Goal: Task Accomplishment & Management: Complete application form

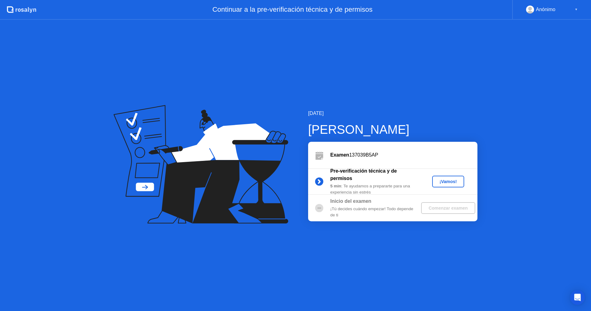
click at [441, 183] on div "¡Vamos!" at bounding box center [448, 181] width 27 height 5
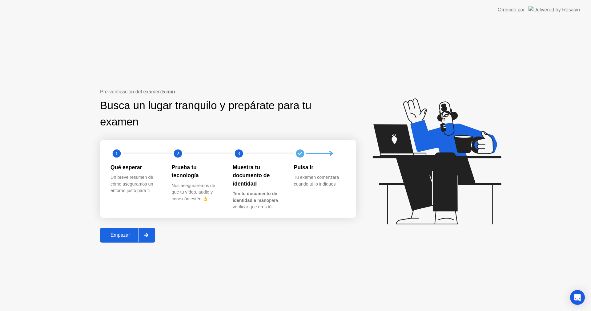
click at [118, 239] on button "Empezar" at bounding box center [127, 235] width 55 height 15
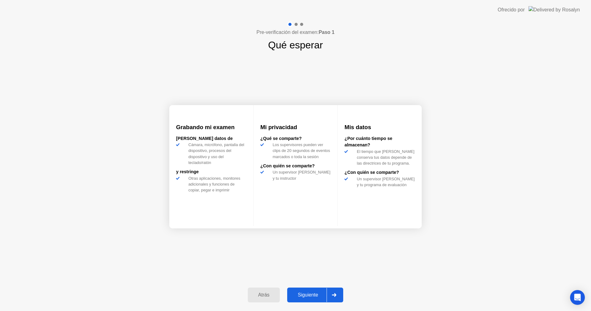
click at [313, 292] on div "Siguiente" at bounding box center [308, 295] width 38 height 6
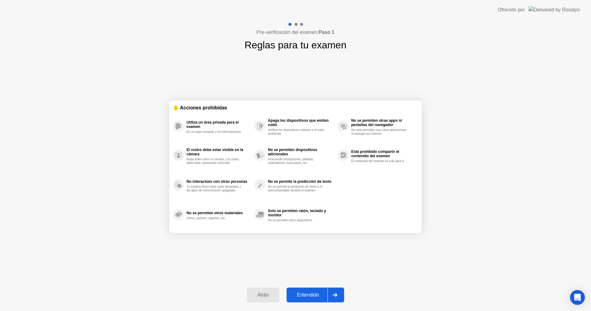
click at [312, 300] on button "Entendido" at bounding box center [316, 294] width 58 height 15
select select "**********"
select select "*******"
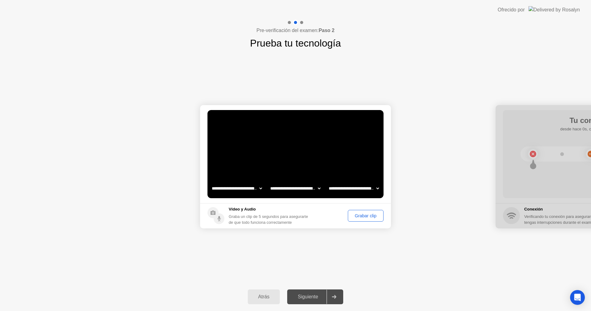
click at [363, 220] on button "Grabar clip" at bounding box center [366, 216] width 36 height 12
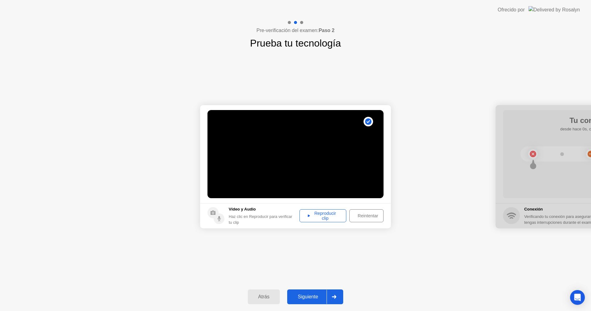
click at [325, 219] on div "Reproducir clip" at bounding box center [323, 216] width 42 height 10
click at [318, 292] on button "Siguiente" at bounding box center [315, 296] width 56 height 15
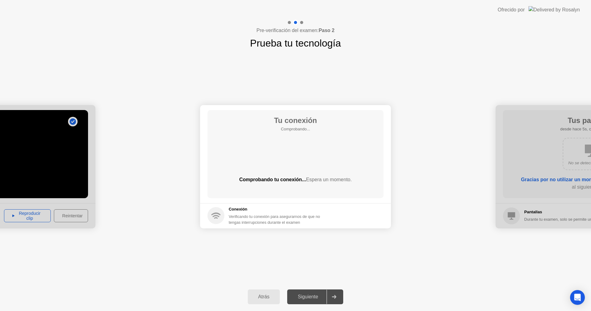
click at [361, 245] on div "**********" at bounding box center [295, 166] width 591 height 232
click at [414, 256] on div "**********" at bounding box center [295, 166] width 591 height 232
click at [314, 184] on div "Comprobando tu conexión... Espera un momento." at bounding box center [296, 184] width 176 height 17
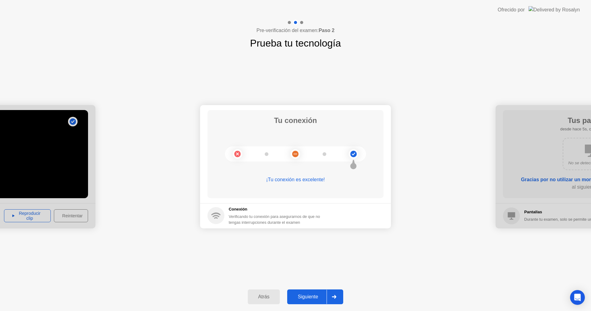
click at [331, 292] on div at bounding box center [334, 296] width 15 height 14
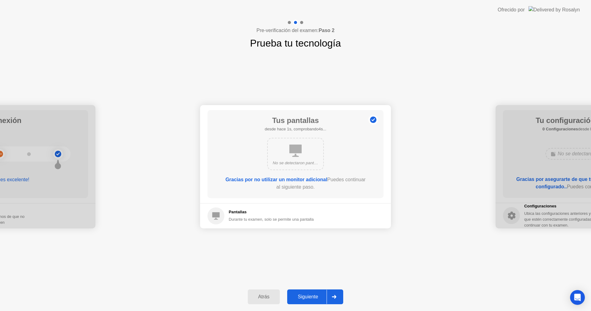
click at [333, 289] on button "Siguiente" at bounding box center [315, 296] width 56 height 15
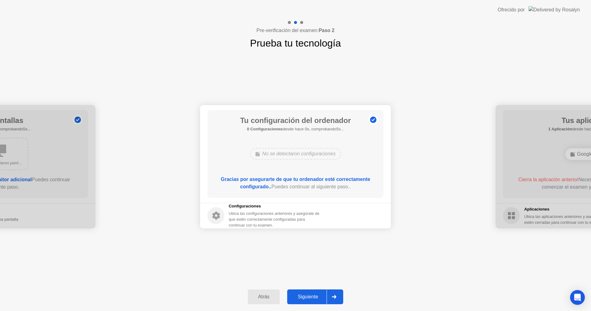
click at [333, 291] on div at bounding box center [334, 296] width 15 height 14
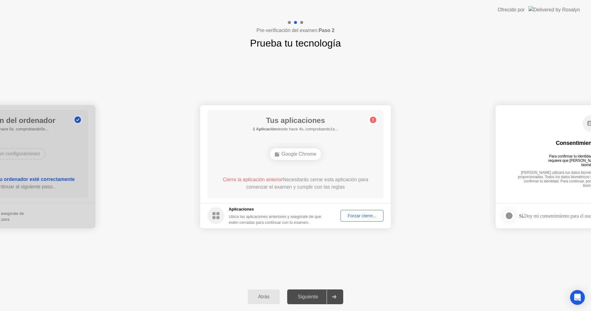
click at [344, 219] on button "Forzar cierre..." at bounding box center [362, 216] width 43 height 12
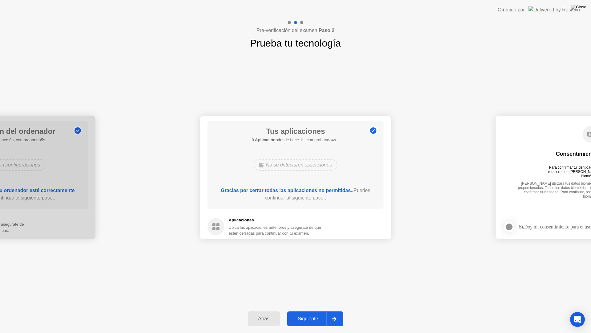
click at [300, 310] on div "Siguiente" at bounding box center [308, 319] width 38 height 6
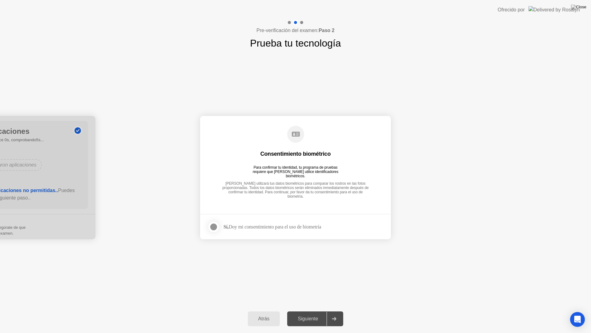
click at [216, 228] on div at bounding box center [213, 226] width 7 height 7
click at [307, 310] on div "Siguiente" at bounding box center [308, 319] width 38 height 6
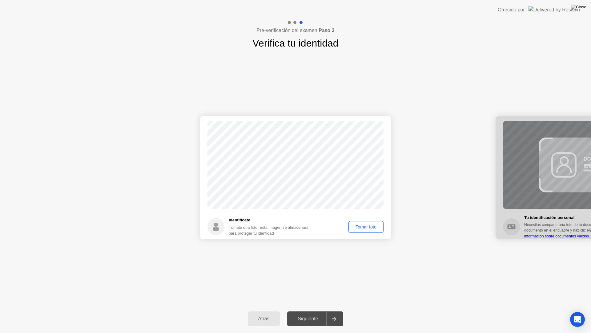
click at [359, 227] on div "Tomar foto" at bounding box center [366, 226] width 31 height 5
click at [320, 310] on button "Siguiente" at bounding box center [315, 318] width 56 height 15
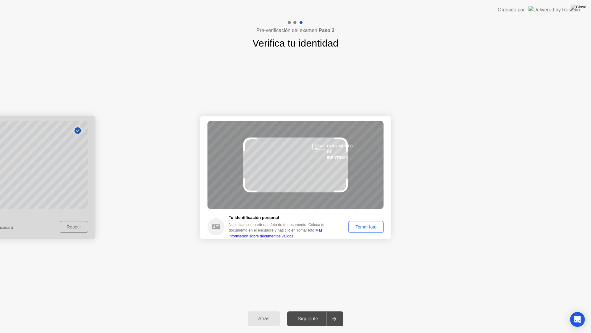
click at [361, 228] on div "Tomar foto" at bounding box center [366, 226] width 31 height 5
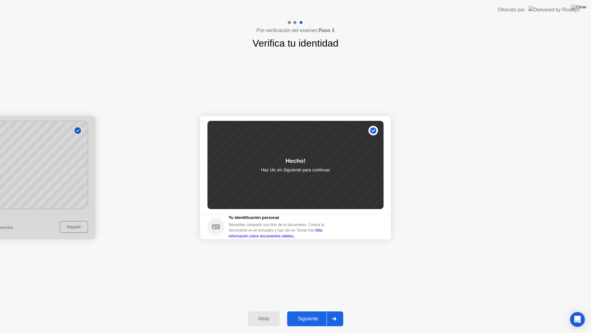
click at [316, 310] on div "Siguiente" at bounding box center [308, 319] width 38 height 6
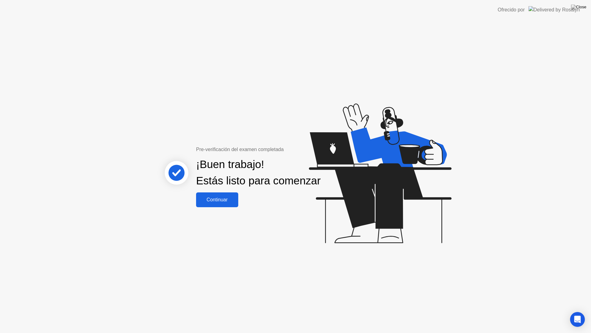
click at [203, 202] on div "Continuar" at bounding box center [217, 200] width 38 height 6
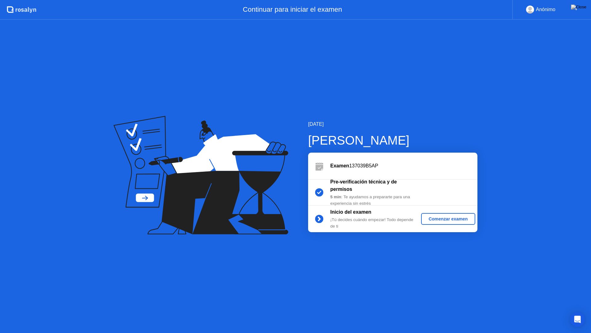
click at [438, 217] on div "Comenzar examen" at bounding box center [448, 218] width 49 height 5
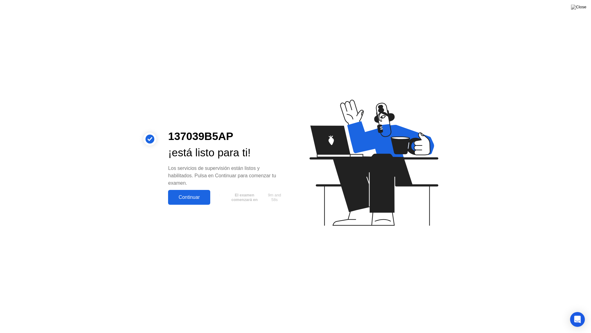
click at [178, 196] on div "Continuar" at bounding box center [189, 197] width 38 height 6
